Goal: Information Seeking & Learning: Learn about a topic

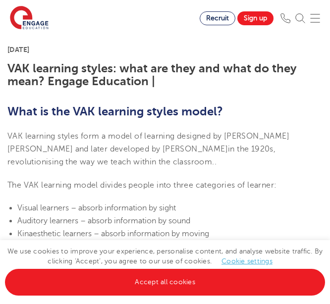
scroll to position [222, 0]
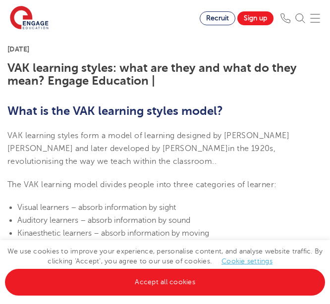
click at [114, 165] on p "VAK learning styles form a model of learning designed by [PERSON_NAME] [PERSON_…" at bounding box center [164, 148] width 315 height 39
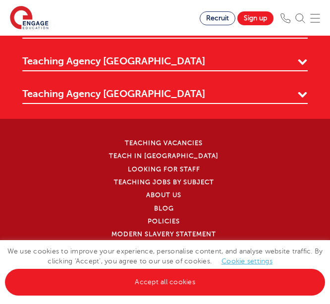
scroll to position [2569, 0]
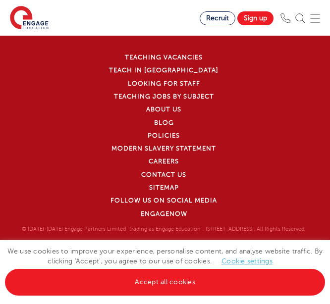
click at [236, 263] on link "Cookie settings" at bounding box center [246, 261] width 51 height 7
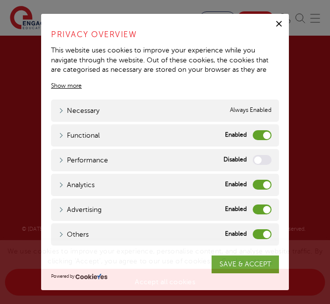
click at [242, 268] on div "We use cookies to improve your experience, personalise content, and analyse web…" at bounding box center [165, 272] width 330 height 64
click at [246, 264] on link "Cookie settings" at bounding box center [246, 261] width 51 height 7
click at [226, 262] on link "Cookie settings" at bounding box center [246, 261] width 51 height 7
click at [278, 23] on icon "button" at bounding box center [279, 24] width 6 height 6
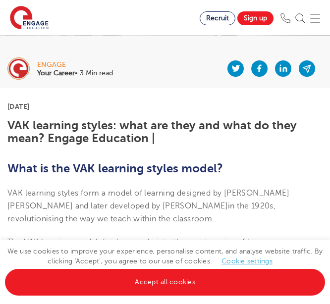
scroll to position [0, 0]
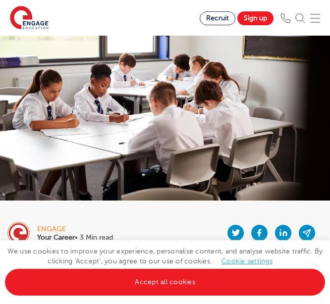
click at [159, 208] on div "engage Your Career • 3 Min read" at bounding box center [165, 229] width 330 height 47
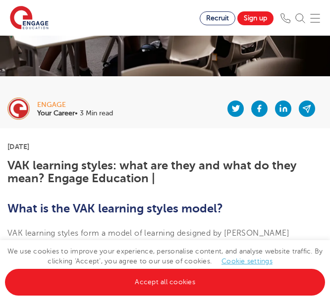
scroll to position [126, 0]
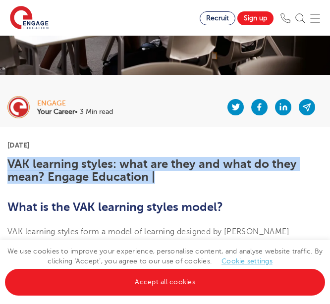
drag, startPoint x: 164, startPoint y: 178, endPoint x: 5, endPoint y: 167, distance: 159.4
copy h1 "VAK learning styles: what are they and what do they mean? Engage Education |"
